Goal: Entertainment & Leisure: Consume media (video, audio)

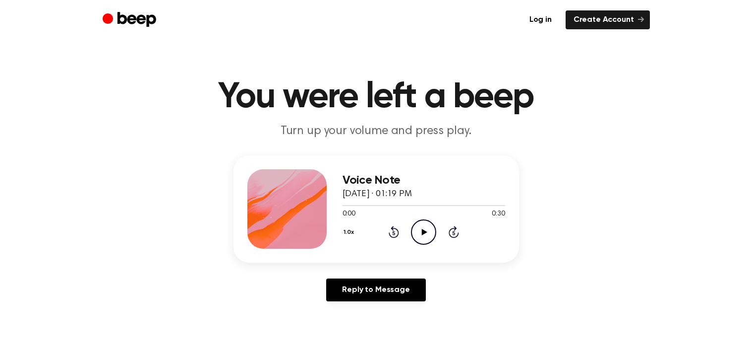
click at [428, 225] on icon "Play Audio" at bounding box center [423, 231] width 25 height 25
click at [424, 239] on icon "Pause Audio" at bounding box center [423, 231] width 25 height 25
click at [424, 239] on icon "Play Audio" at bounding box center [423, 231] width 25 height 25
drag, startPoint x: 348, startPoint y: 204, endPoint x: 367, endPoint y: 208, distance: 19.7
click at [367, 208] on div at bounding box center [424, 205] width 163 height 8
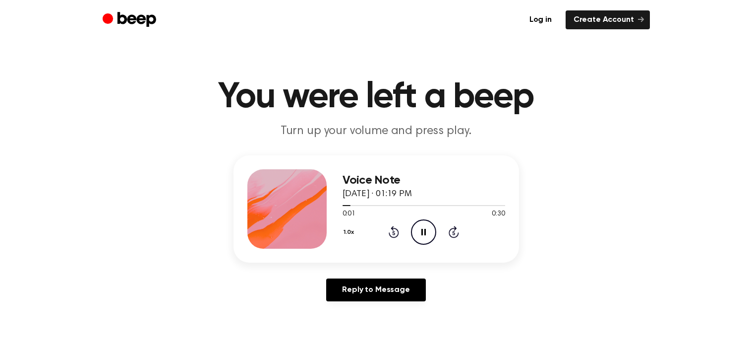
click at [398, 228] on icon "Rewind 5 seconds" at bounding box center [393, 231] width 11 height 13
click at [393, 231] on icon at bounding box center [394, 233] width 2 height 4
click at [420, 233] on icon "Pause Audio" at bounding box center [423, 231] width 25 height 25
click at [428, 235] on icon "Play Audio" at bounding box center [423, 231] width 25 height 25
